Goal: Download file/media

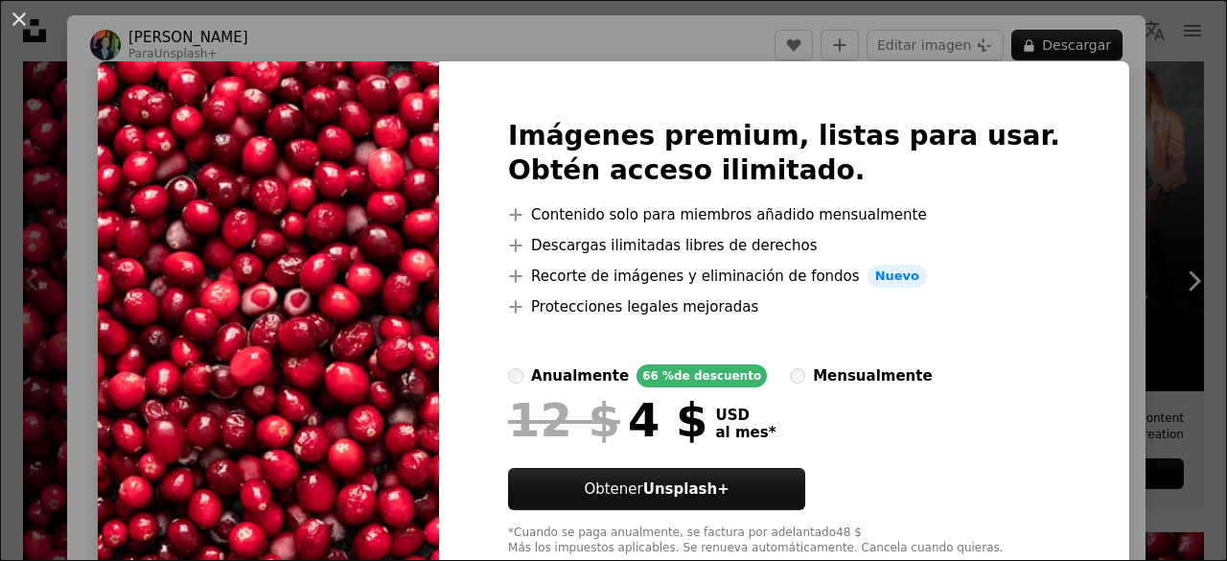
scroll to position [81, 0]
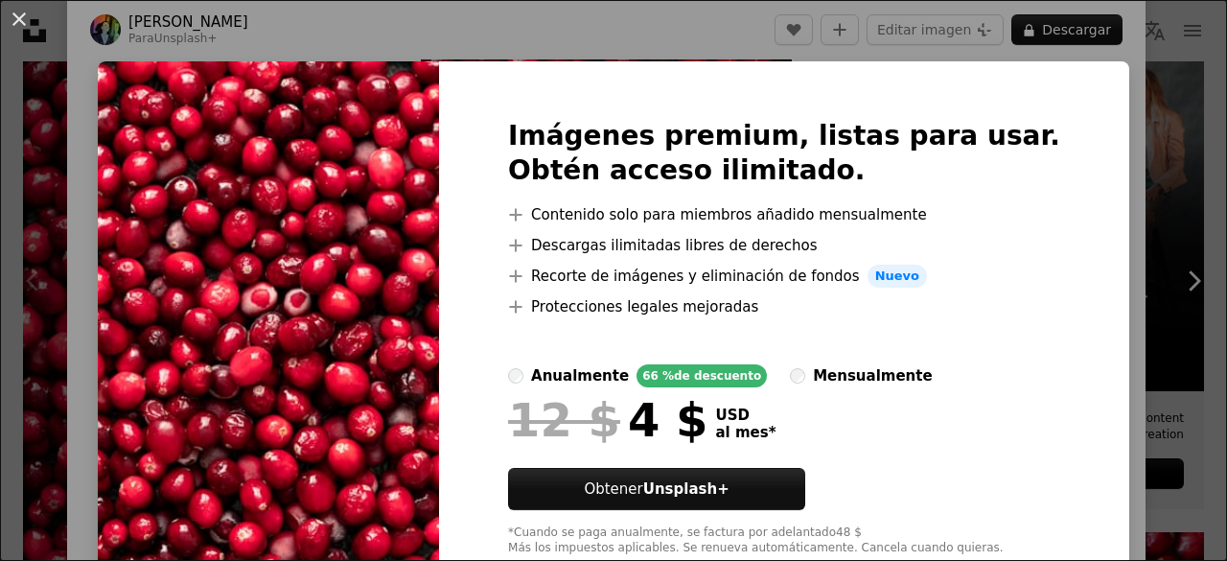
click at [197, 88] on img at bounding box center [268, 337] width 341 height 552
click at [8, 27] on button "An X shape" at bounding box center [19, 19] width 23 height 23
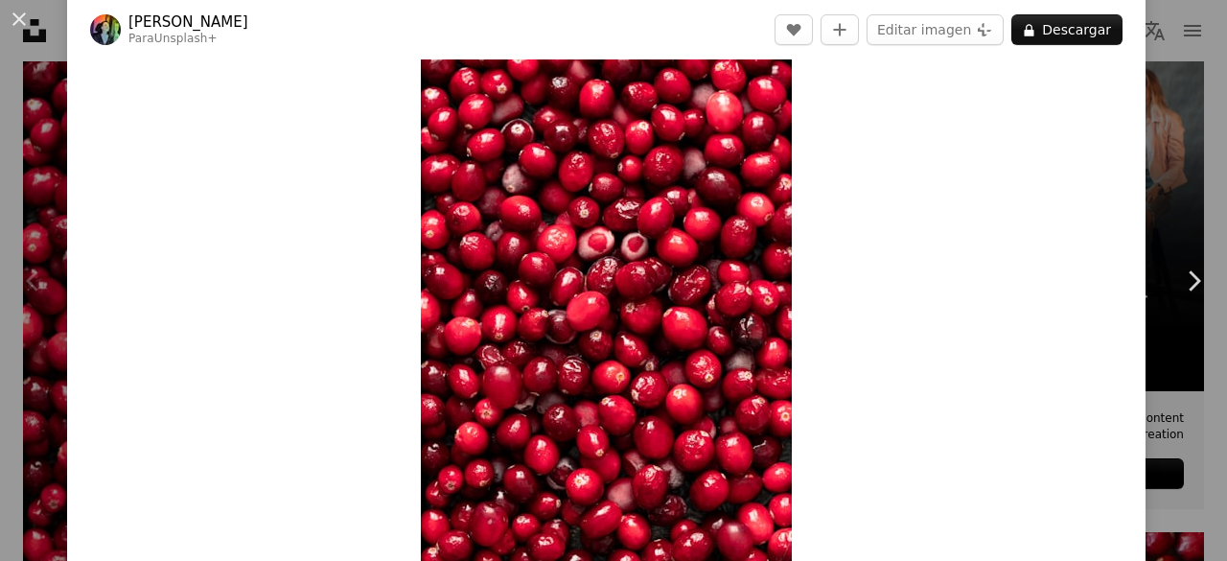
click at [428, 63] on img "Ampliar en esta imagen" at bounding box center [606, 282] width 371 height 557
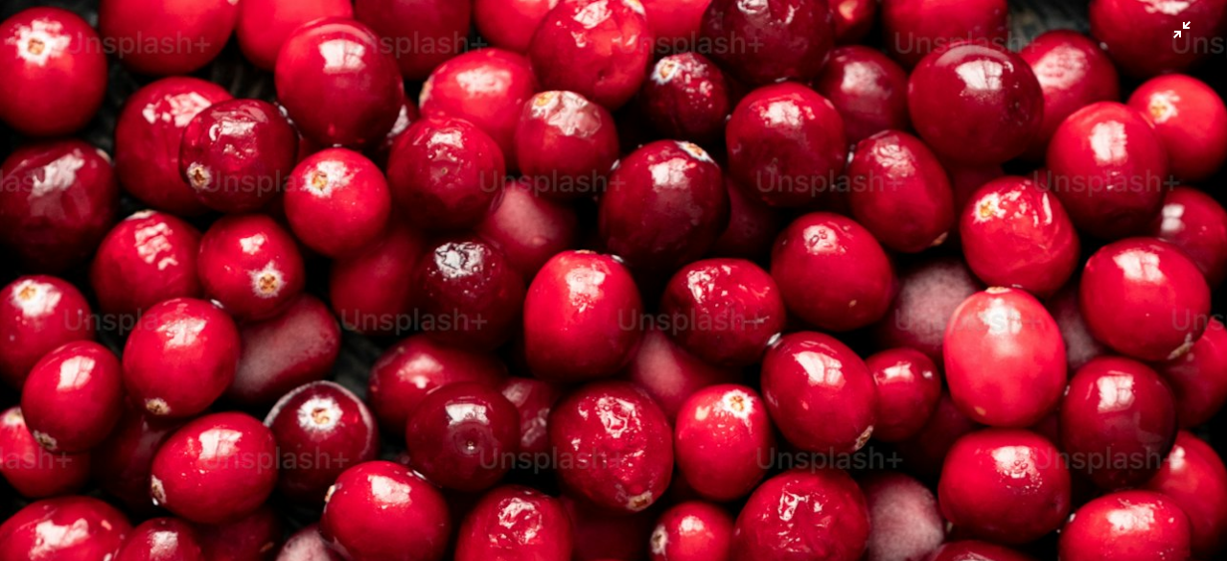
scroll to position [620, 0]
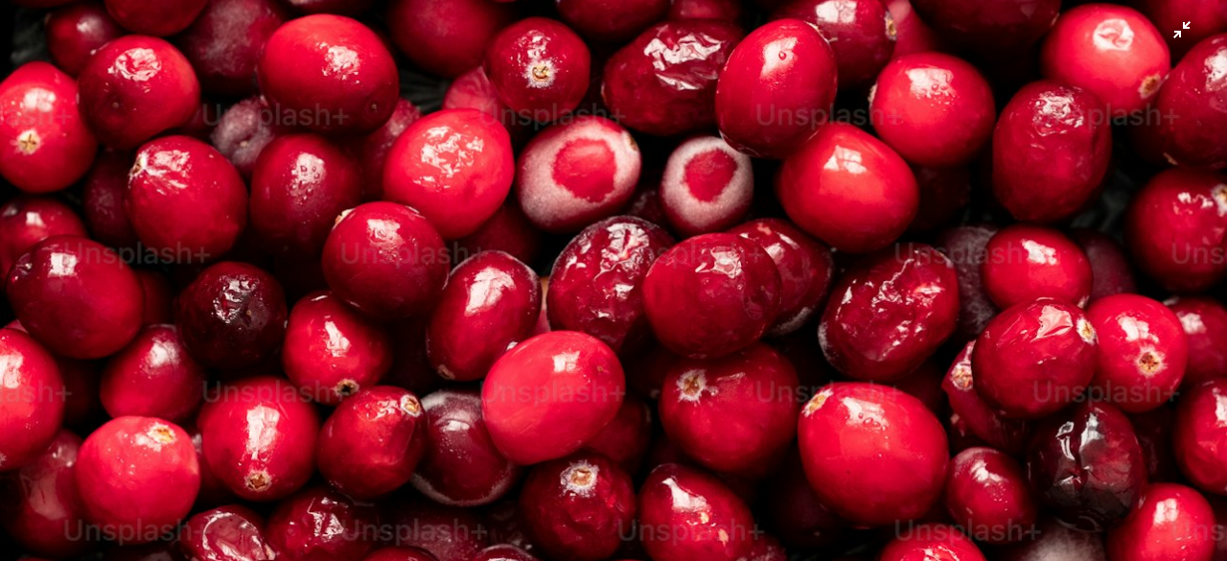
click at [450, 83] on img "Reducir el zoom en esta imagen" at bounding box center [613, 302] width 1229 height 1846
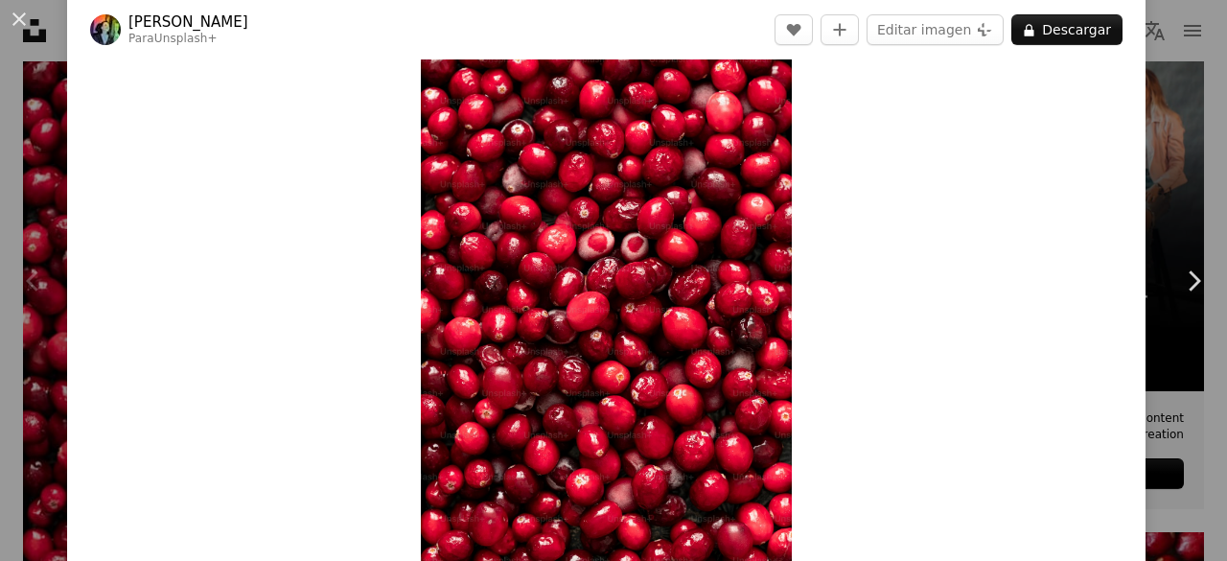
click at [589, 149] on img "Ampliar en esta imagen" at bounding box center [606, 282] width 371 height 557
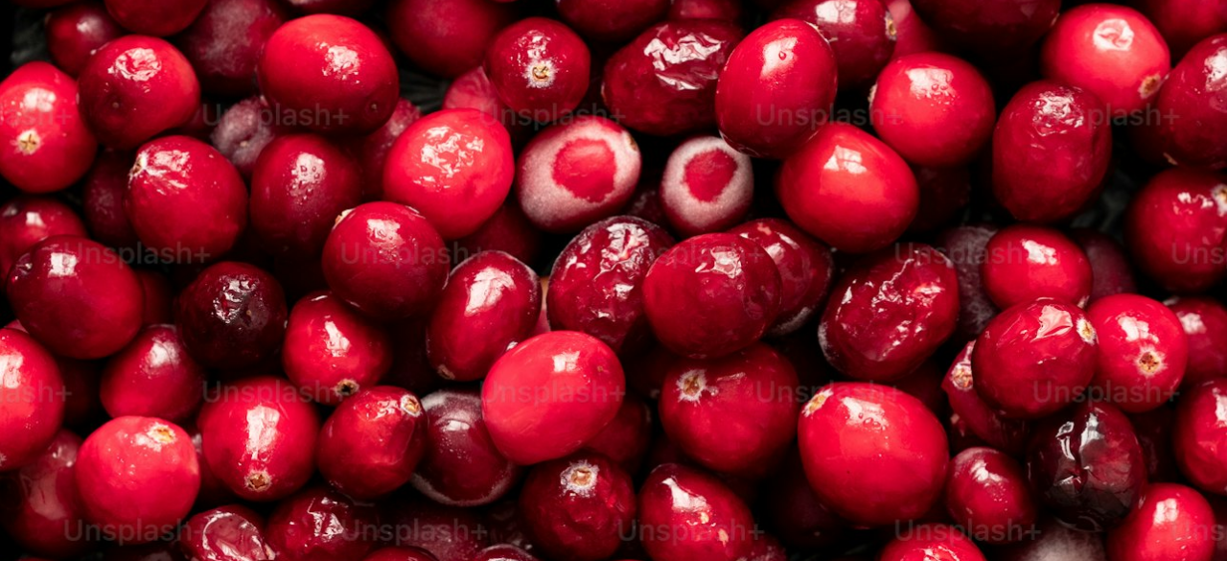
click at [589, 149] on img "Reducir el zoom en esta imagen" at bounding box center [613, 302] width 1229 height 1846
